Goal: Check status: Check status

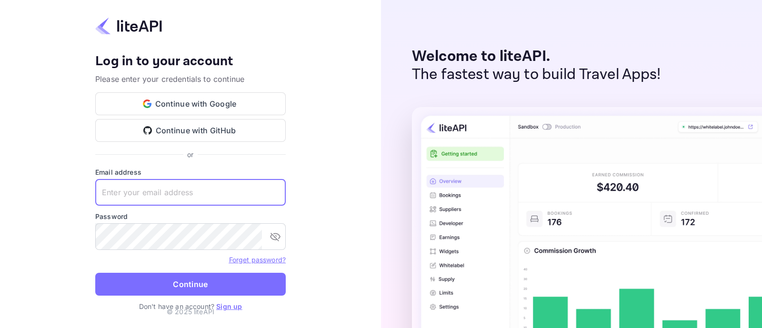
click at [193, 194] on input "text" at bounding box center [190, 192] width 191 height 27
type input "zen.abddin@tbo.com"
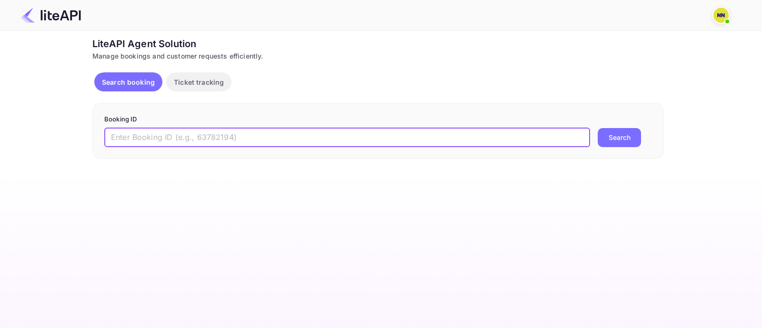
drag, startPoint x: 181, startPoint y: 130, endPoint x: 203, endPoint y: 145, distance: 26.0
click at [182, 133] on input "text" at bounding box center [347, 137] width 486 height 19
paste input "8944137"
type input "8944137"
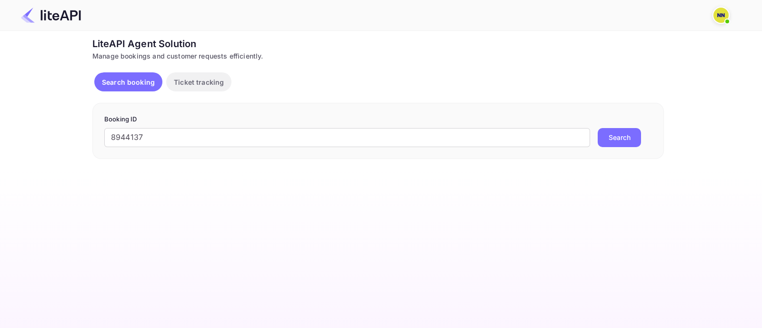
click at [626, 131] on button "Search" at bounding box center [619, 137] width 43 height 19
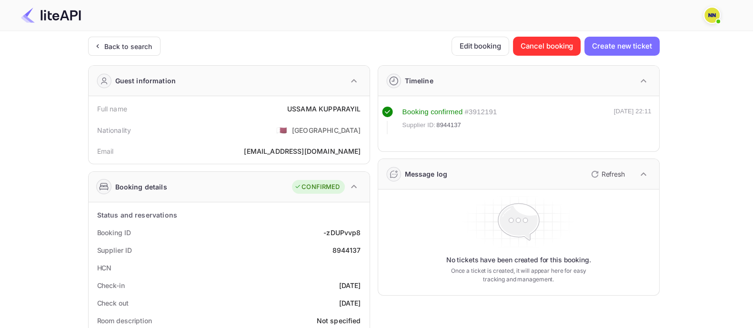
click at [136, 40] on div "Back to search" at bounding box center [124, 46] width 72 height 19
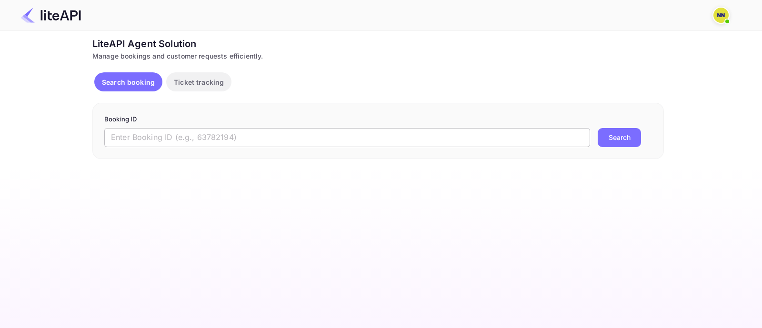
drag, startPoint x: 135, startPoint y: 119, endPoint x: 137, endPoint y: 142, distance: 22.5
click at [137, 140] on form "Booking ID ​ Search" at bounding box center [378, 131] width 548 height 32
drag, startPoint x: 137, startPoint y: 142, endPoint x: 158, endPoint y: 146, distance: 20.9
click at [138, 142] on input "text" at bounding box center [347, 137] width 486 height 19
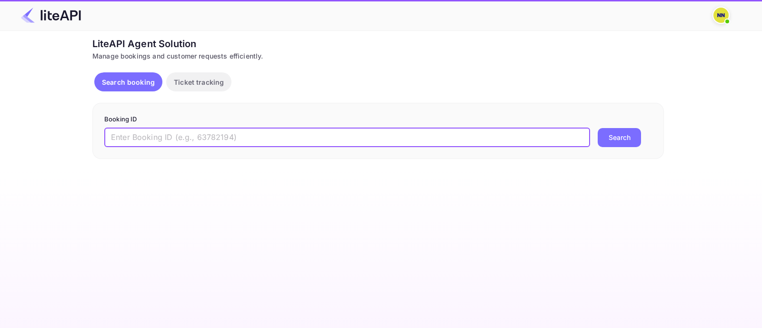
paste input "8927819"
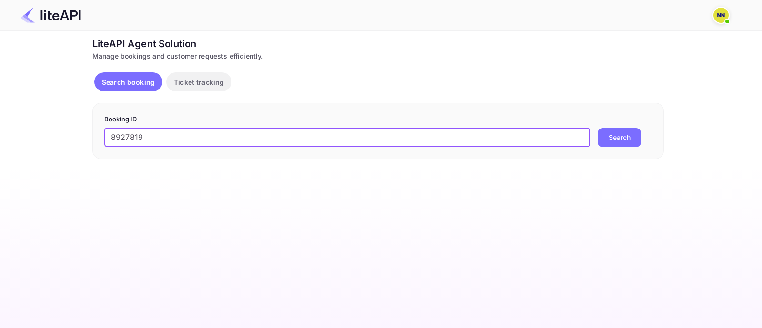
type input "8927819"
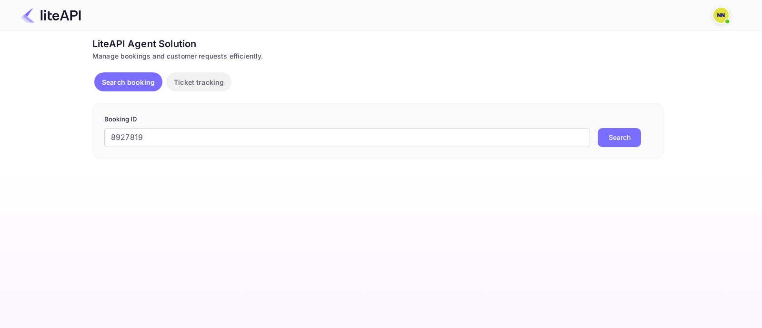
click at [620, 132] on button "Search" at bounding box center [619, 137] width 43 height 19
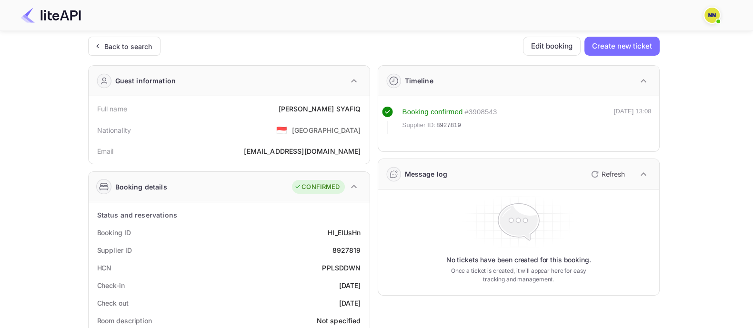
scroll to position [59, 0]
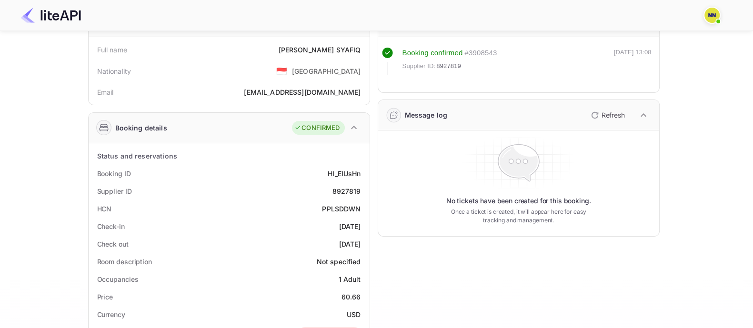
click at [347, 208] on div "PPLSDDWN" at bounding box center [341, 209] width 39 height 10
copy div "PPLSDDWN"
